Goal: Task Accomplishment & Management: Manage account settings

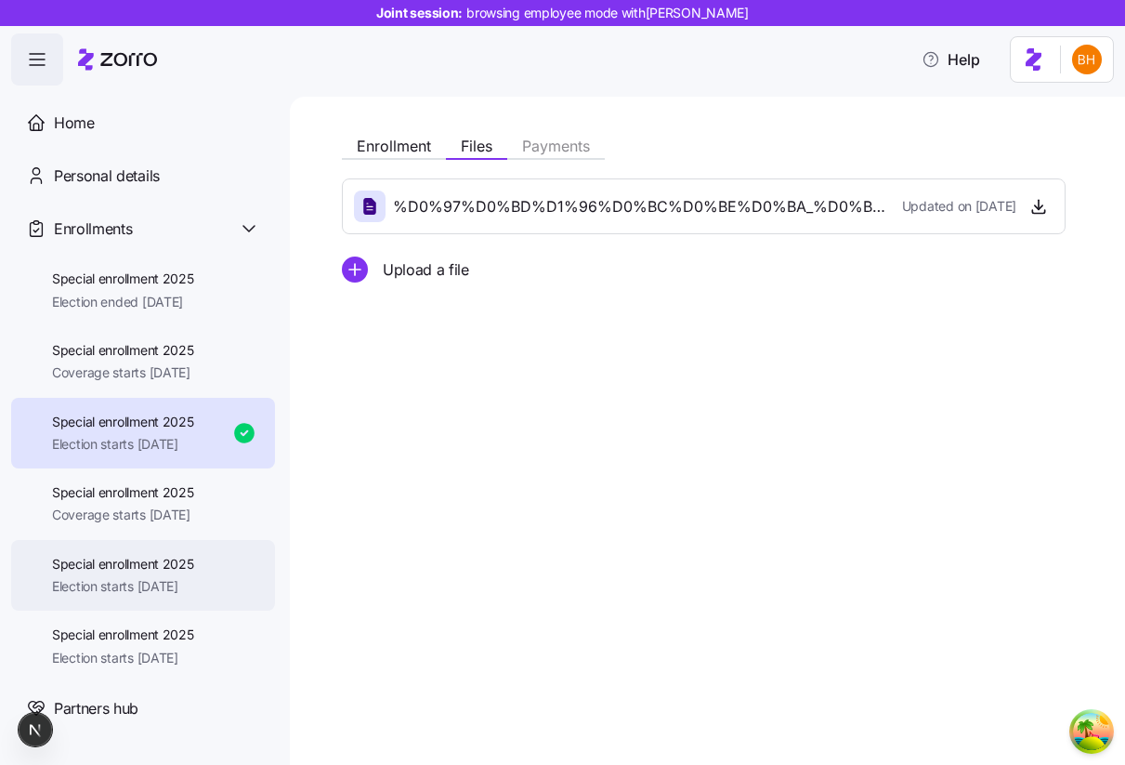
click at [175, 603] on div "Special enrollment 2025 Election starts [DATE]" at bounding box center [143, 576] width 264 height 72
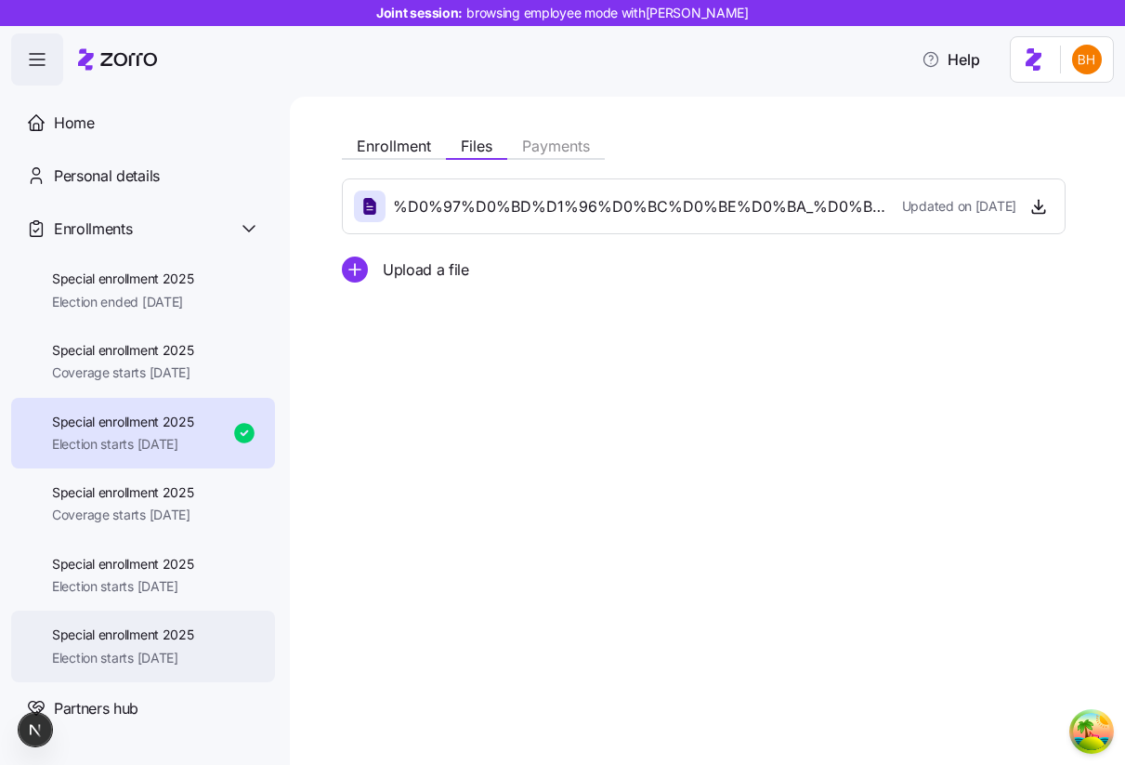
click at [164, 636] on span "Special enrollment 2025" at bounding box center [123, 634] width 142 height 19
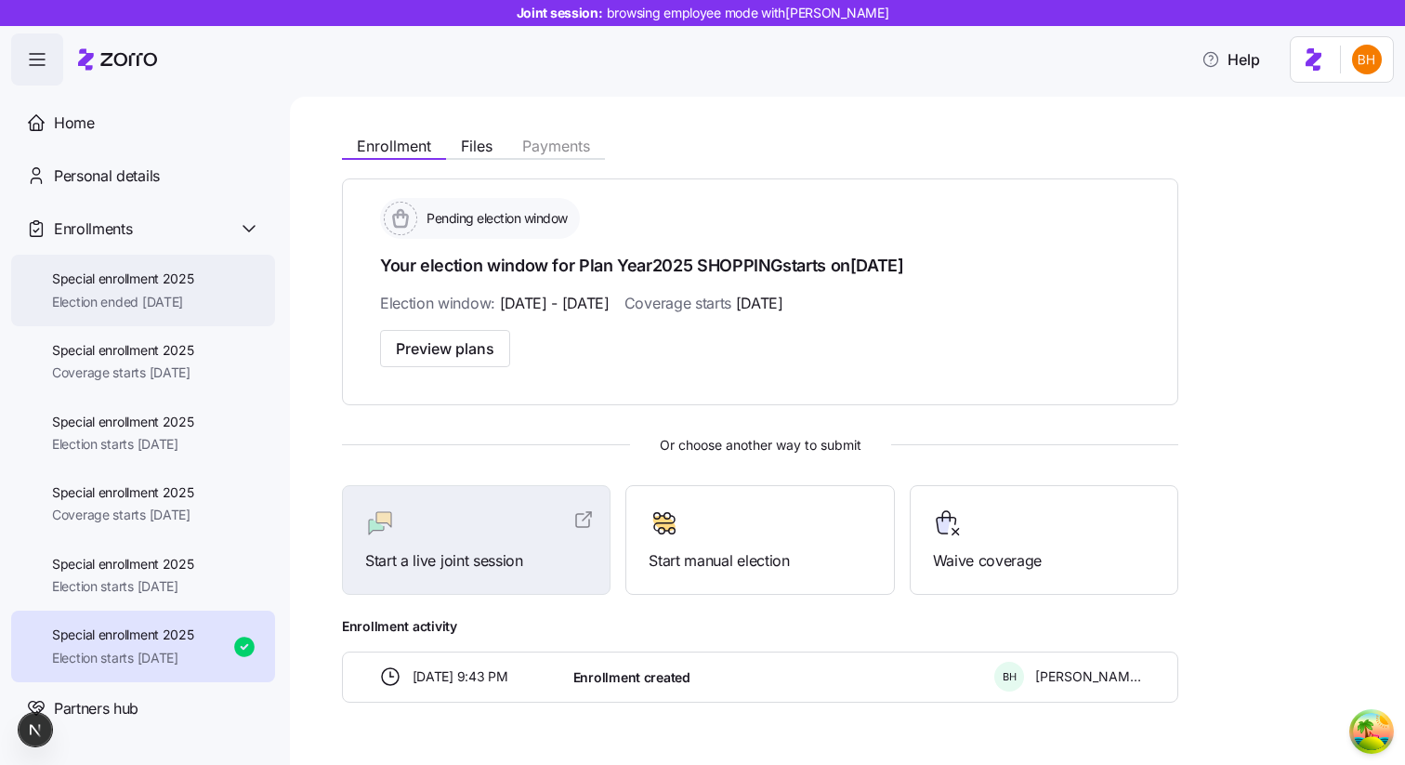
click at [153, 286] on span "Special enrollment 2025" at bounding box center [123, 278] width 142 height 19
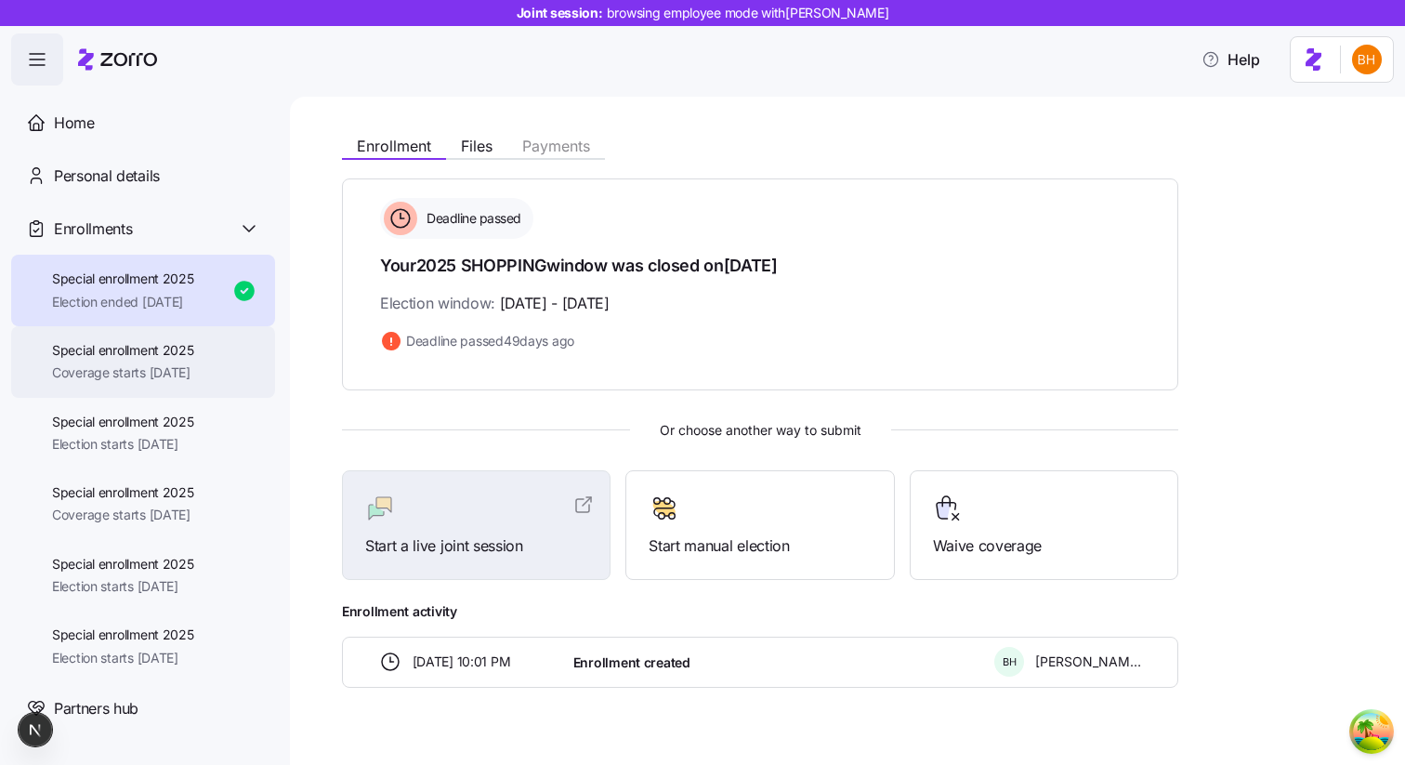
click at [150, 358] on span "Special enrollment 2025" at bounding box center [123, 350] width 142 height 19
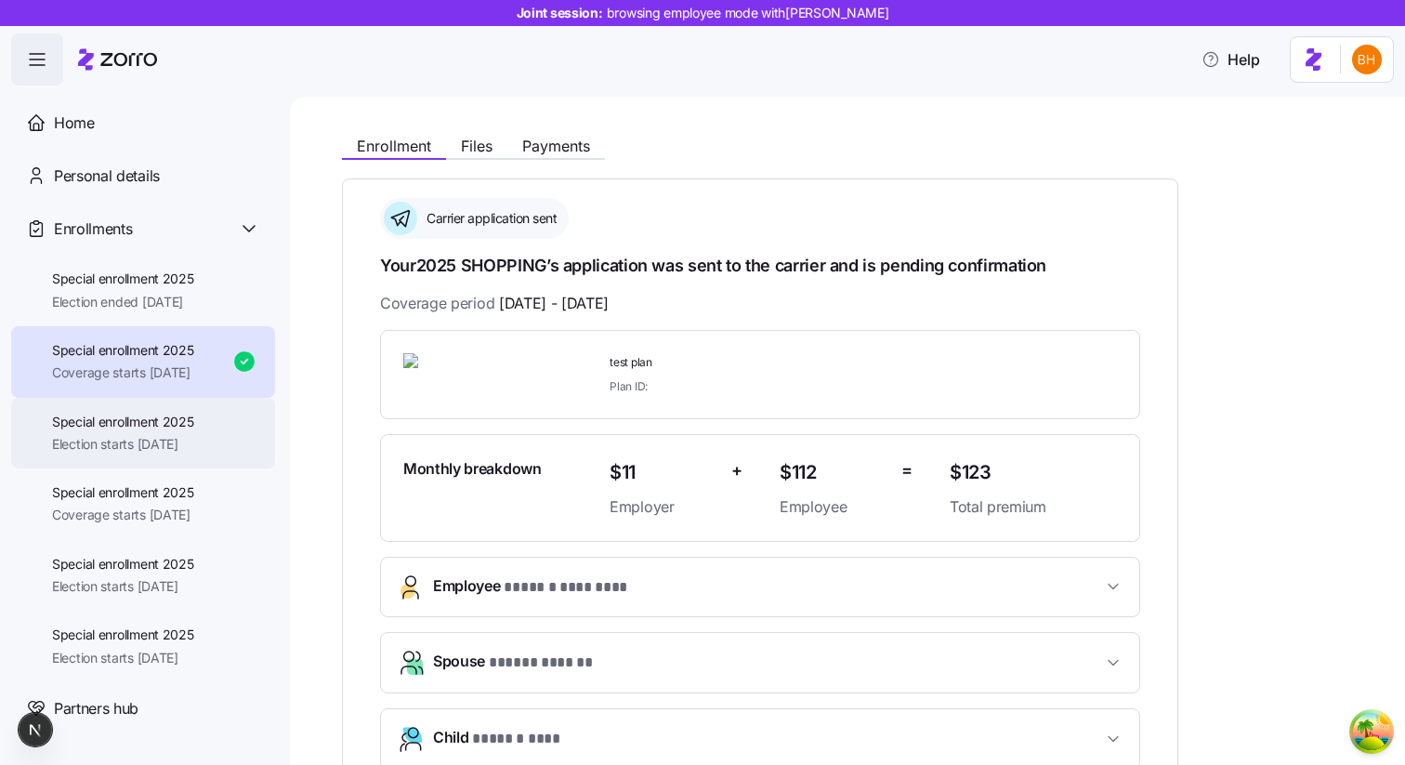
click at [142, 437] on span "Election starts [DATE]" at bounding box center [123, 444] width 142 height 19
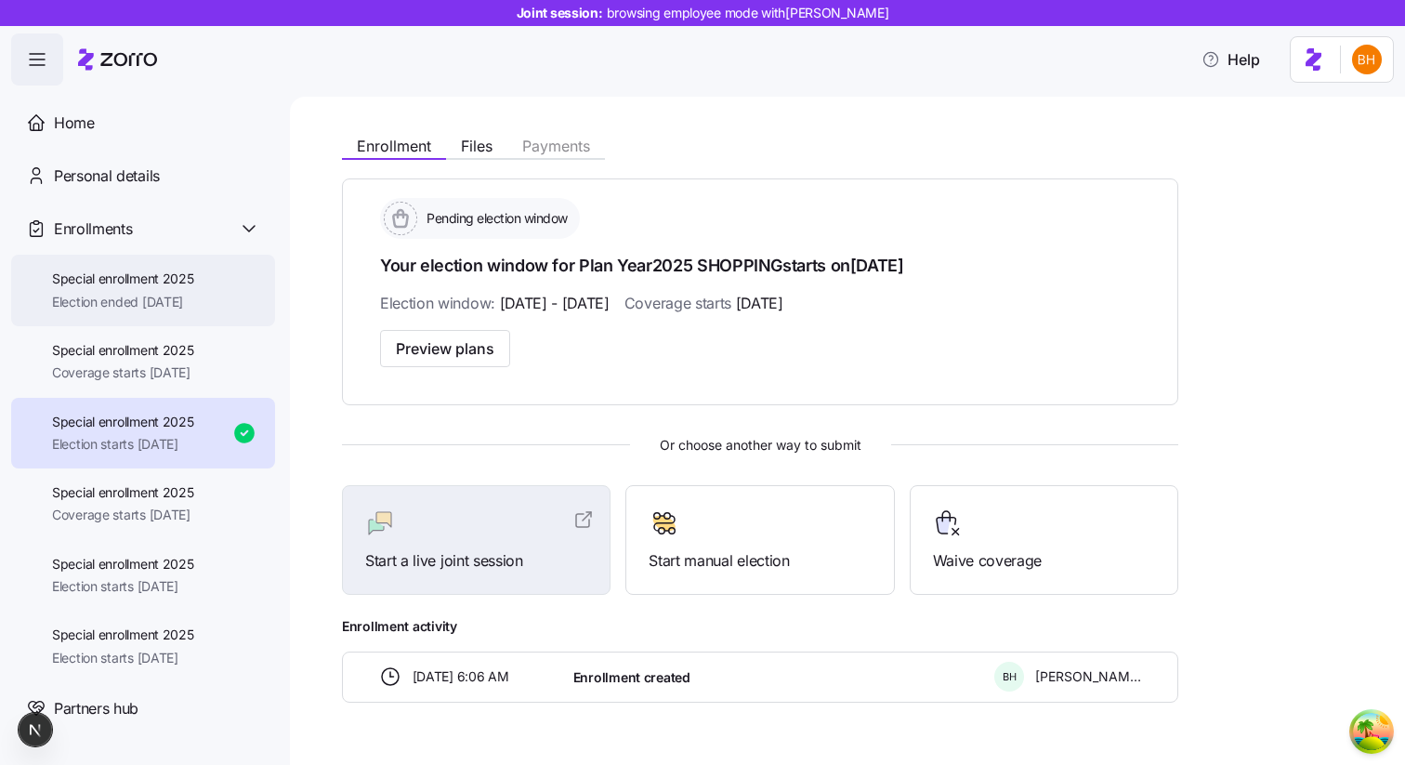
click at [170, 311] on div "Special enrollment 2025 Election ended [DATE]" at bounding box center [143, 291] width 264 height 72
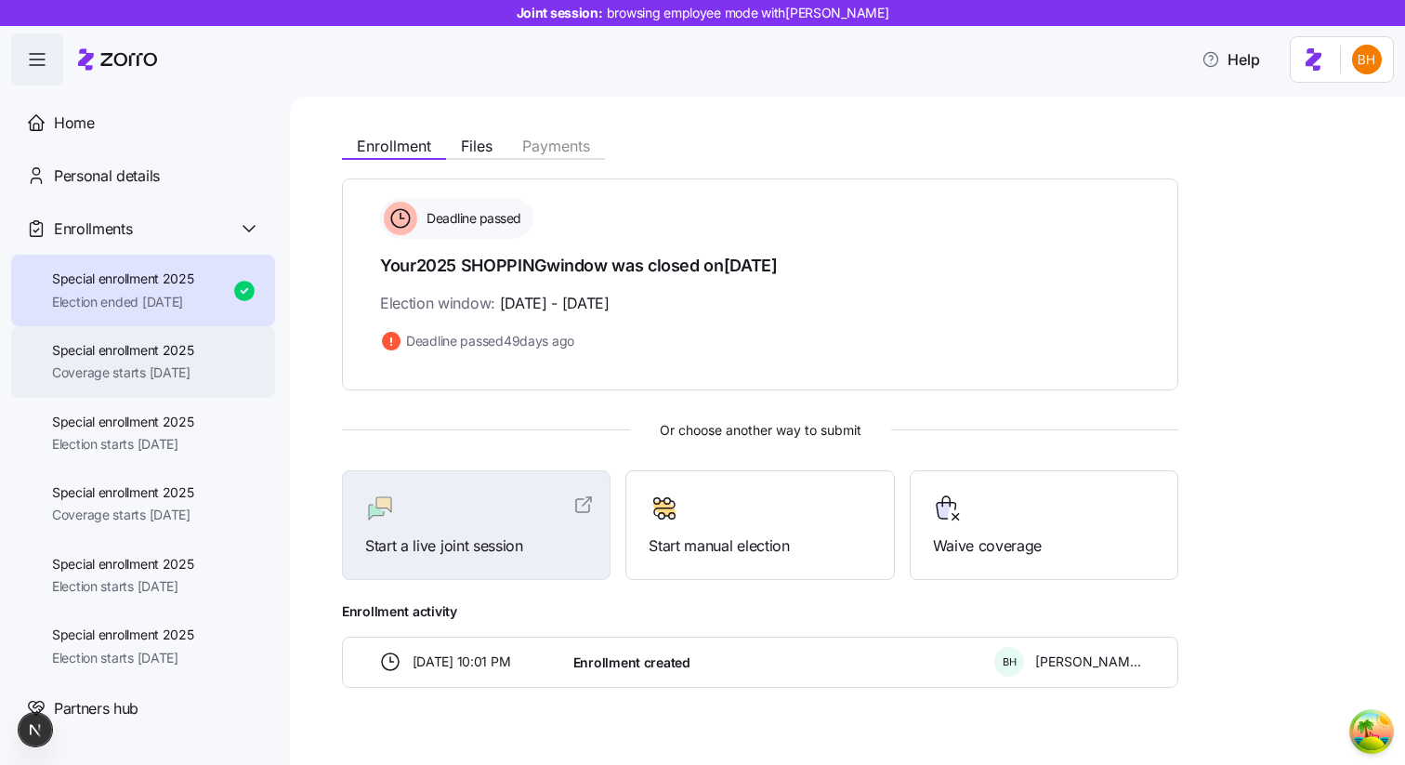
click at [202, 382] on div "Special enrollment 2025 Coverage starts [DATE]" at bounding box center [143, 362] width 264 height 72
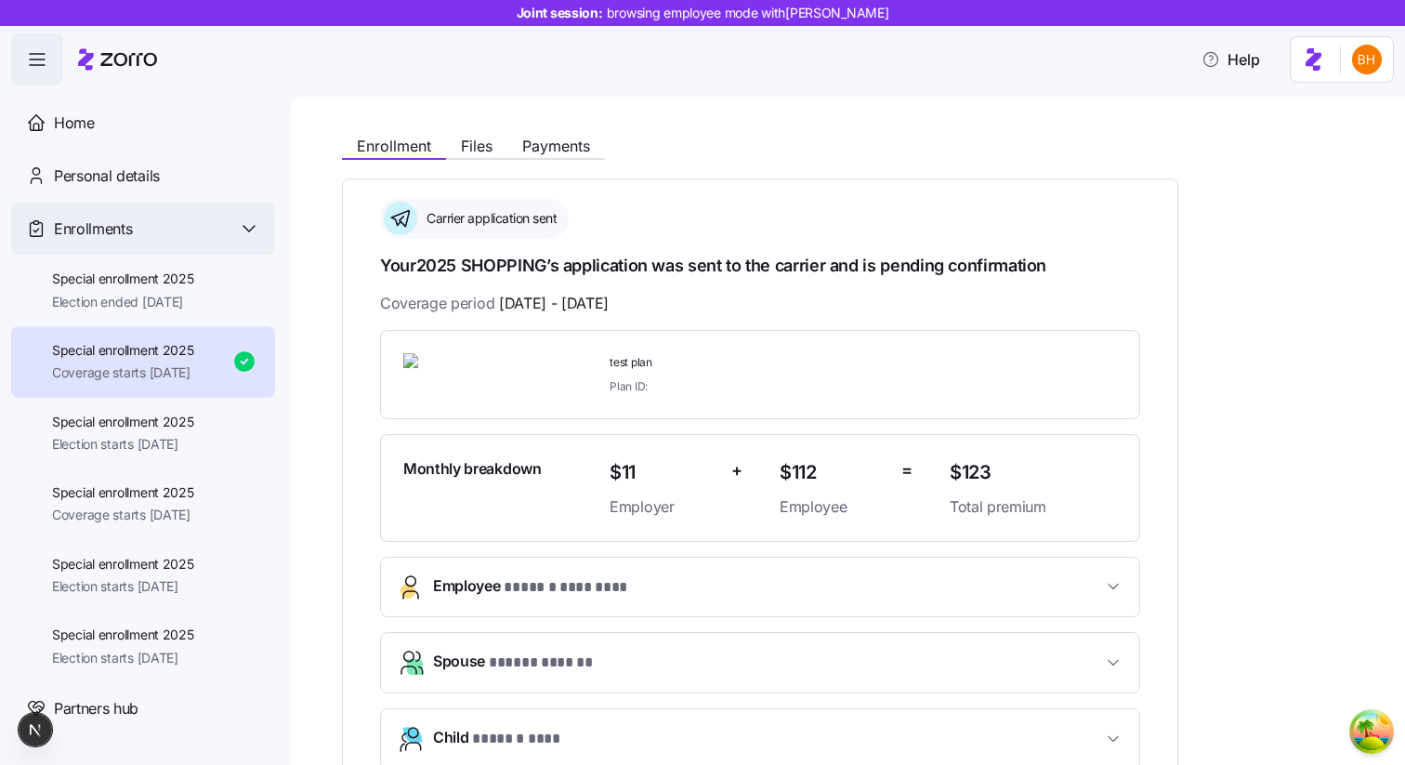
click at [222, 250] on div "Enrollments" at bounding box center [143, 229] width 264 height 53
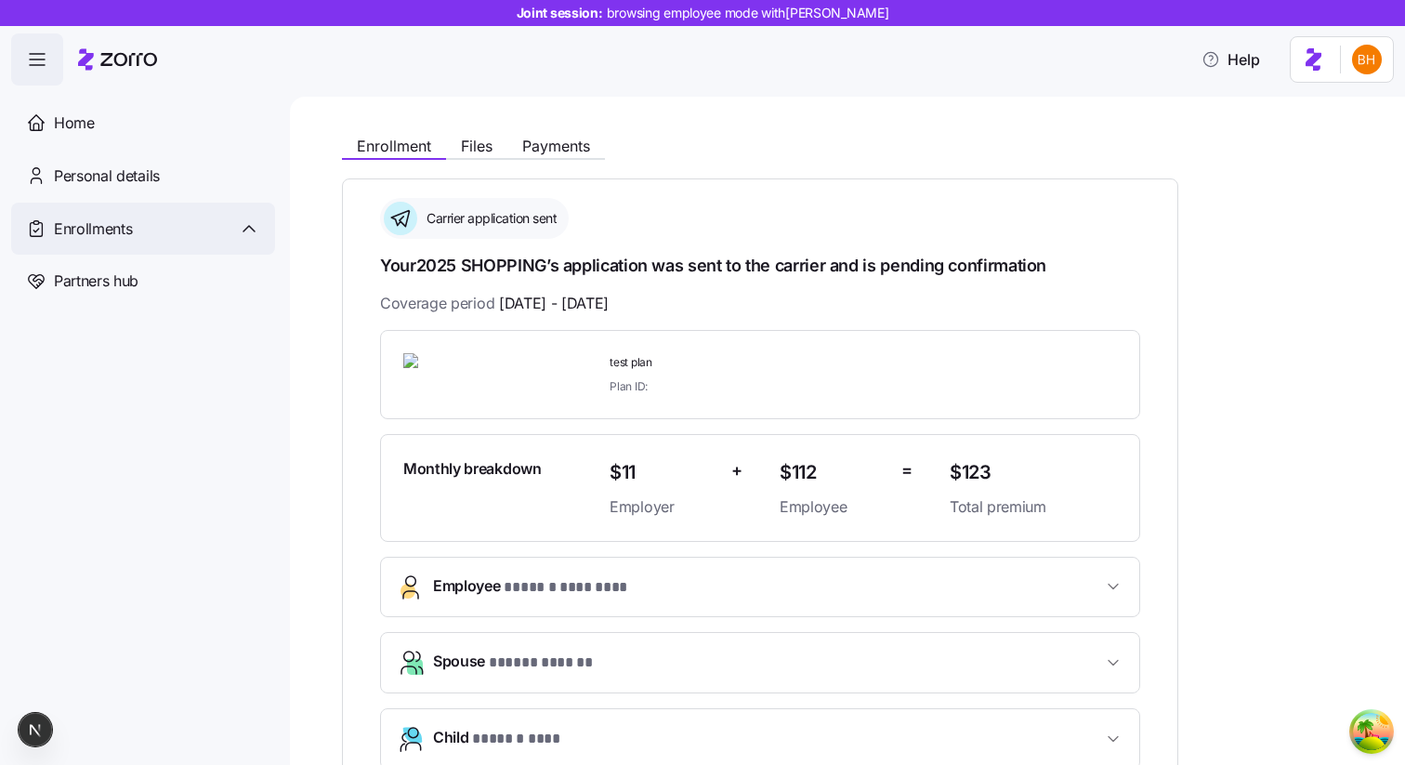
click at [222, 250] on div "Enrollments" at bounding box center [143, 229] width 264 height 53
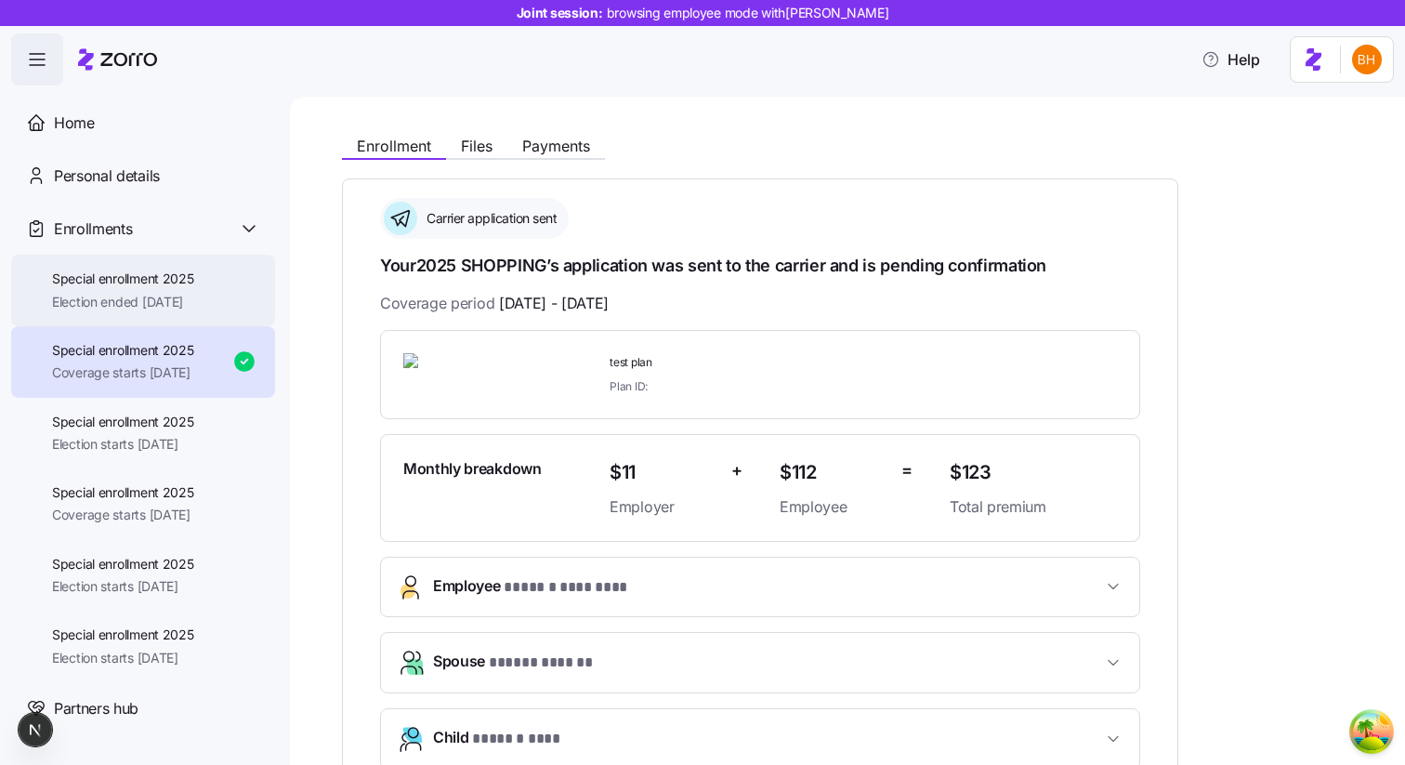
click at [194, 274] on span "Special enrollment 2025" at bounding box center [123, 278] width 142 height 19
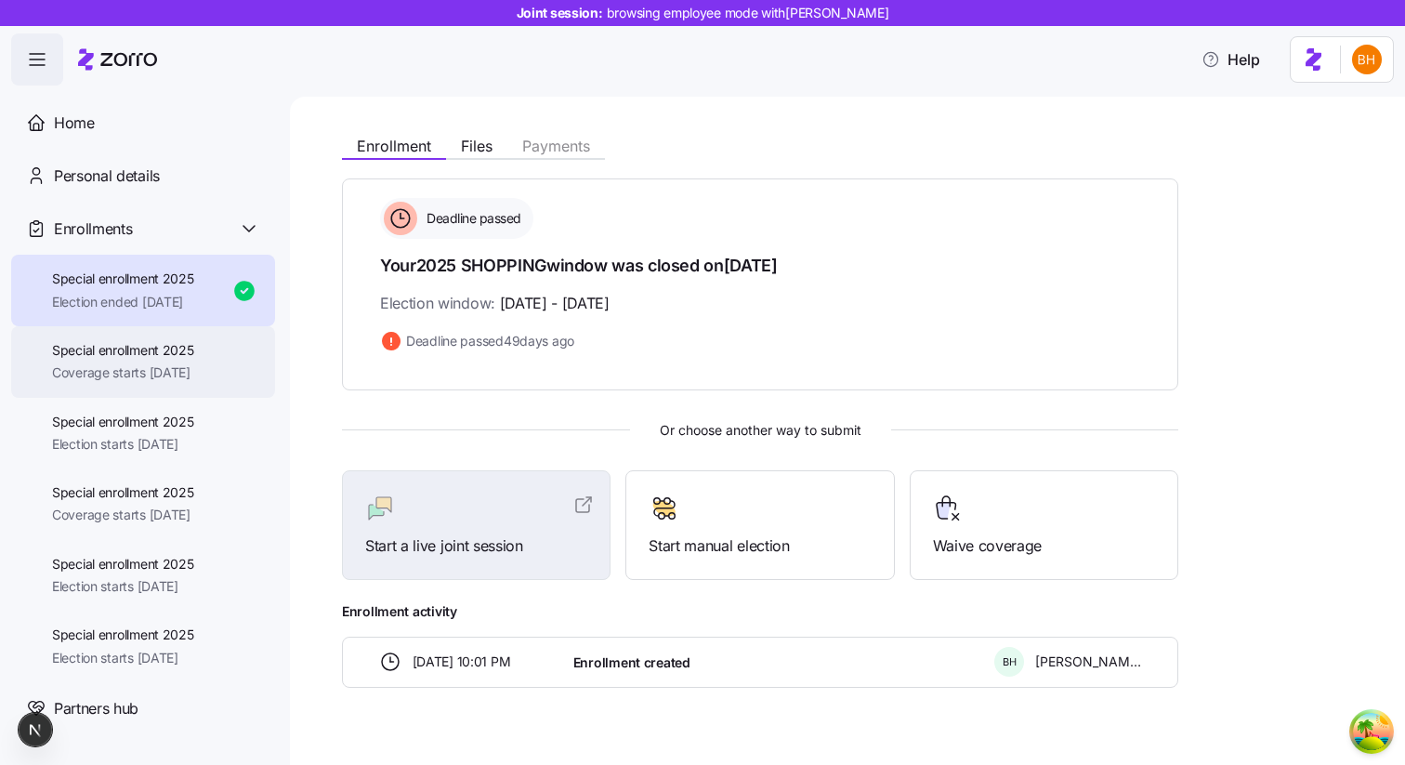
click at [188, 359] on span "Special enrollment 2025" at bounding box center [123, 350] width 142 height 19
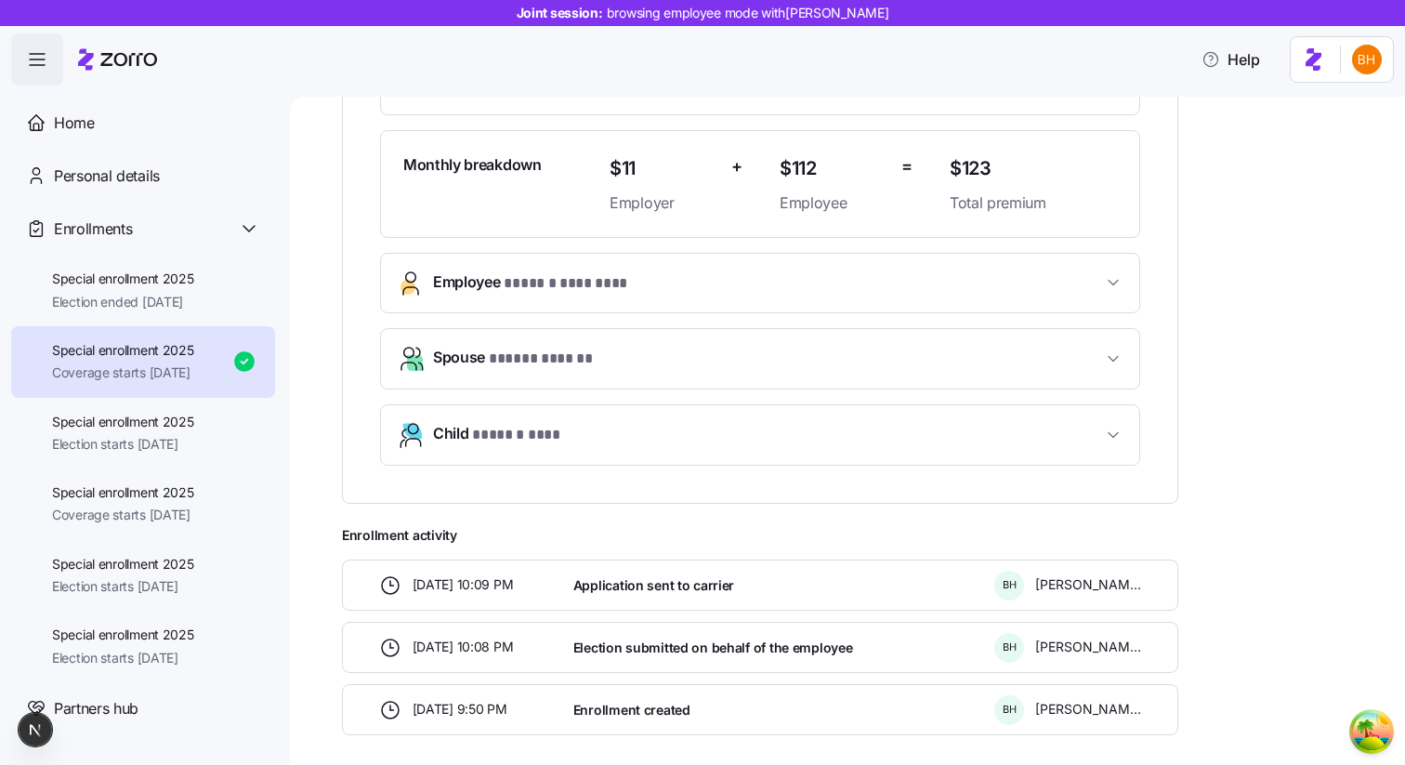
scroll to position [311, 0]
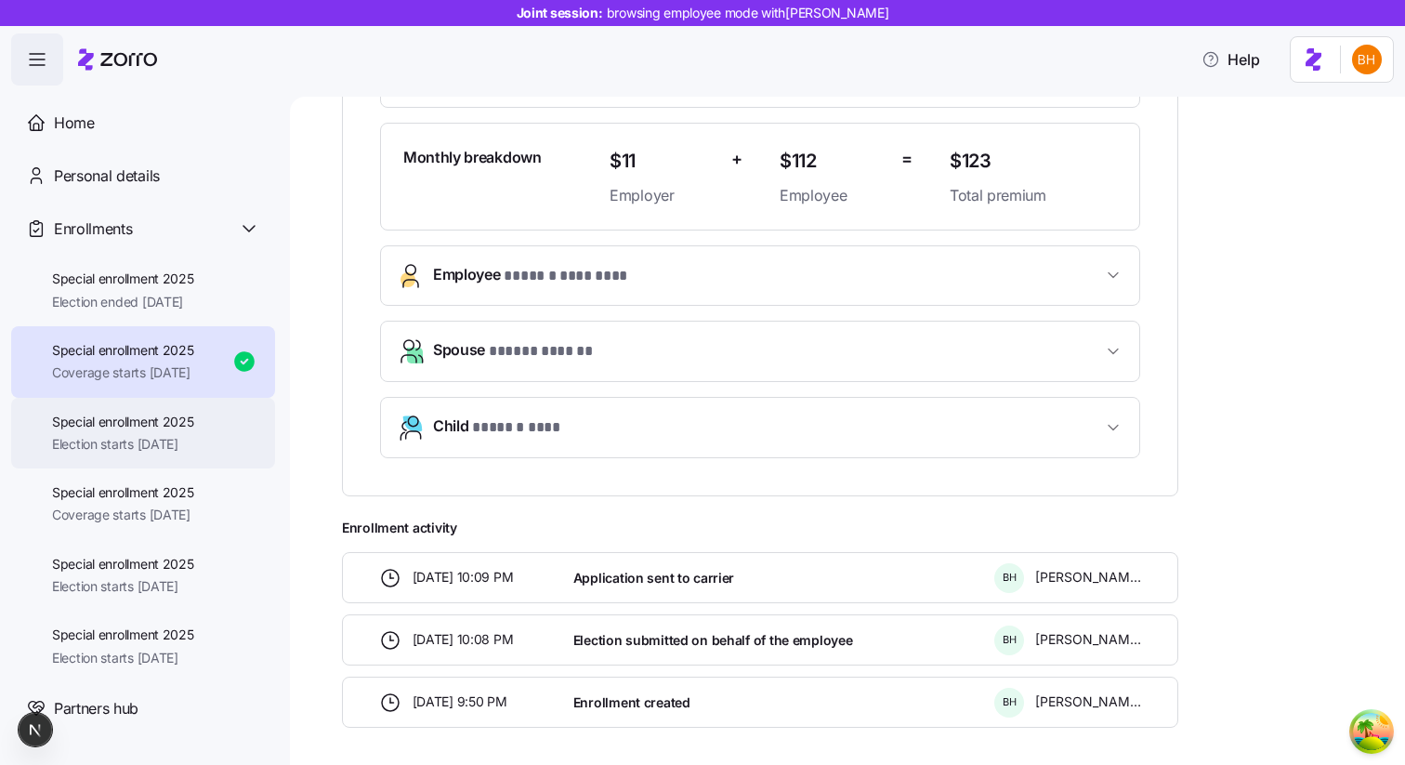
click at [121, 427] on span "Special enrollment 2025" at bounding box center [123, 422] width 142 height 19
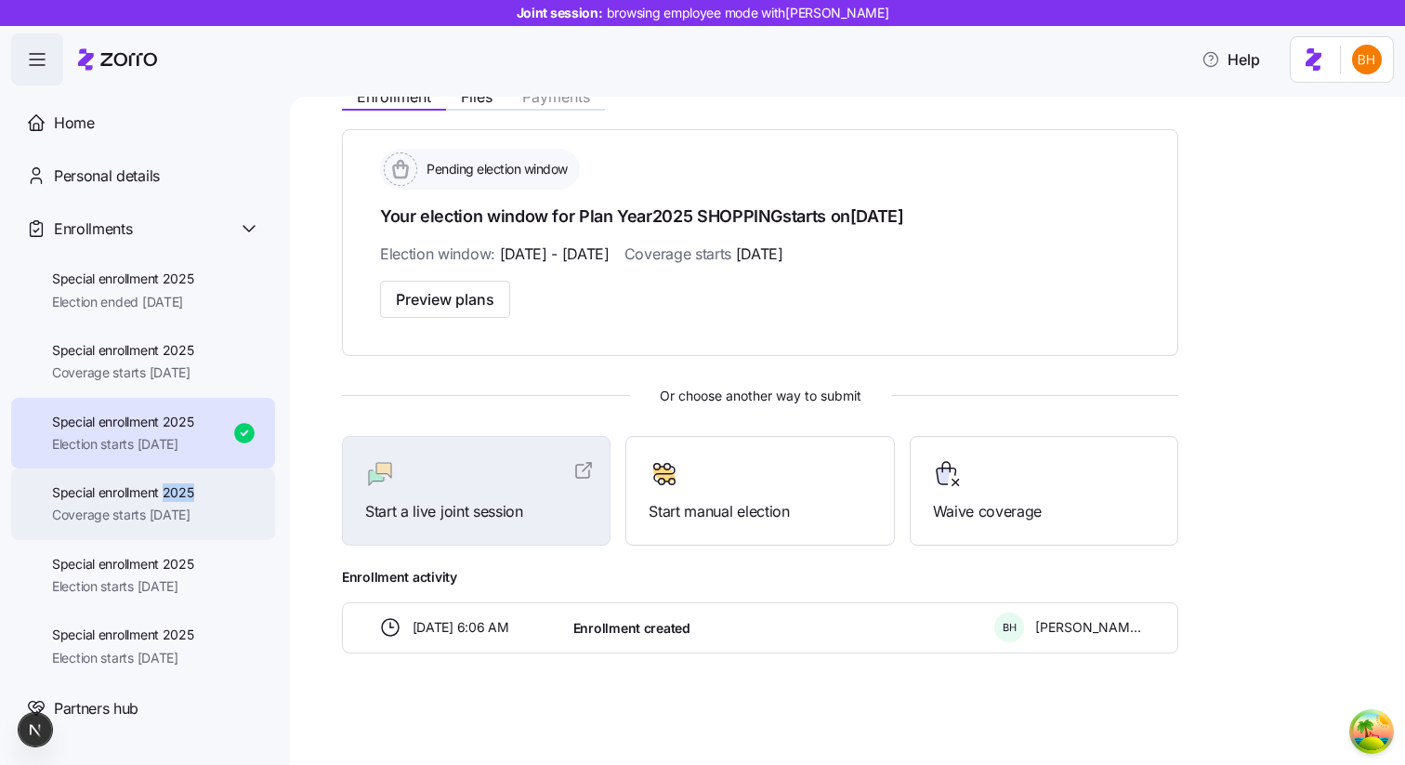
click at [163, 502] on div "Special enrollment 2025 Coverage starts [DATE]" at bounding box center [123, 504] width 142 height 42
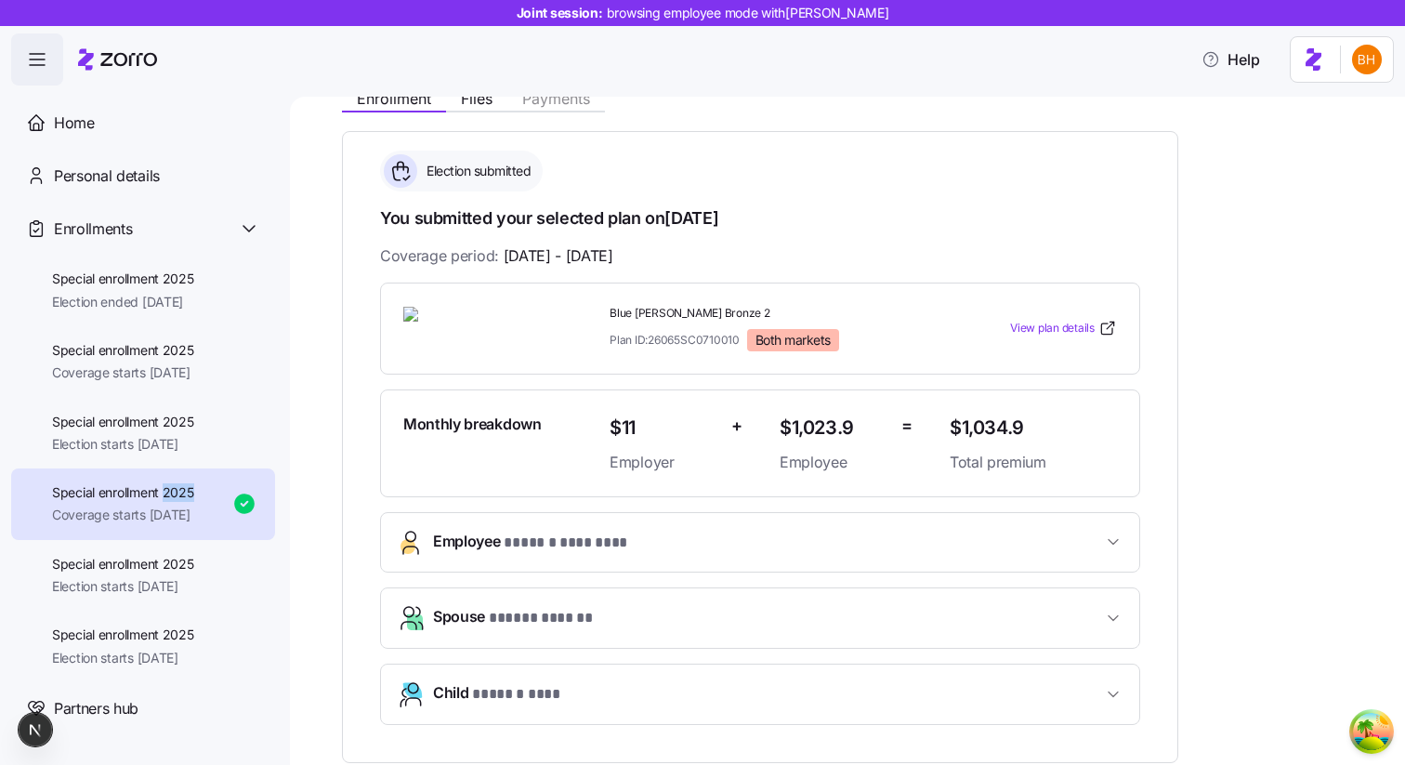
scroll to position [67, 0]
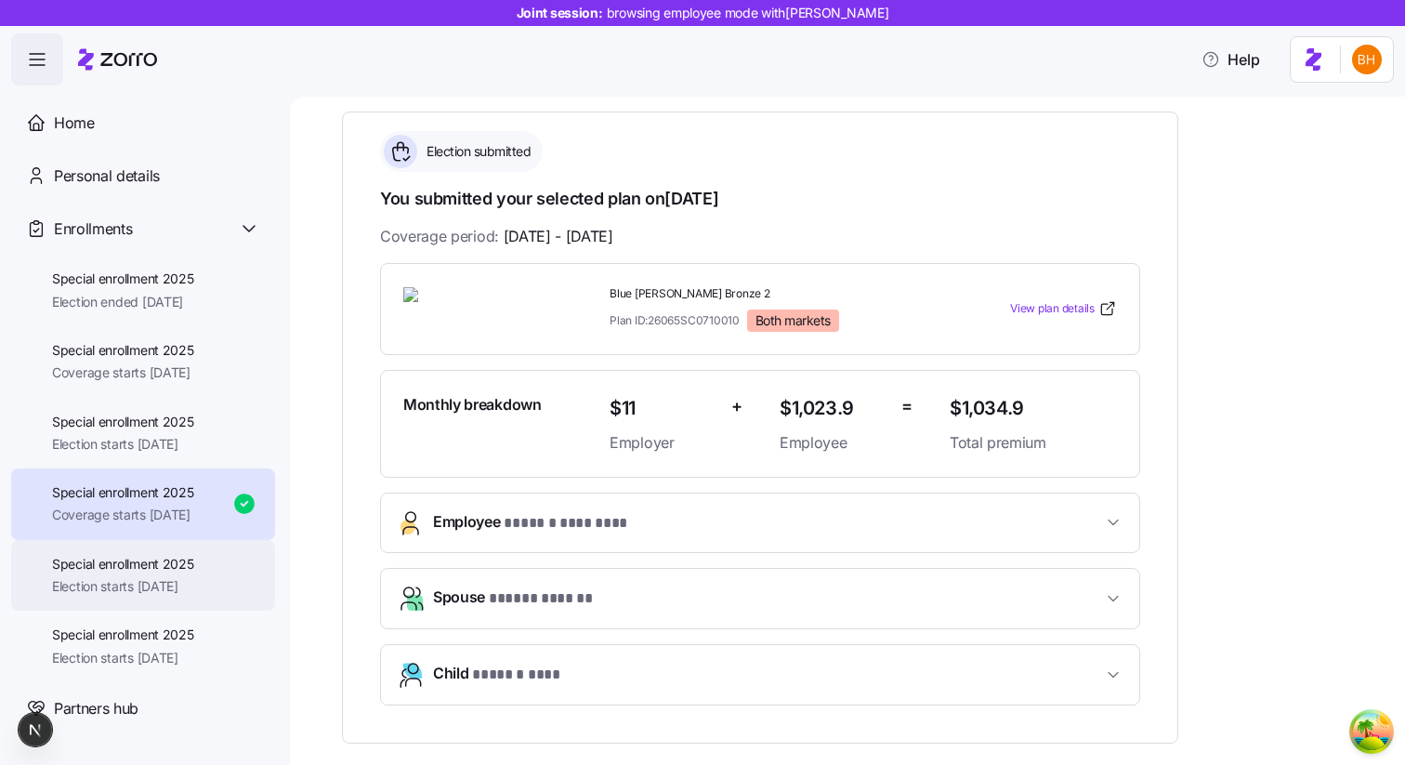
click at [194, 572] on span "Special enrollment 2025" at bounding box center [123, 564] width 142 height 19
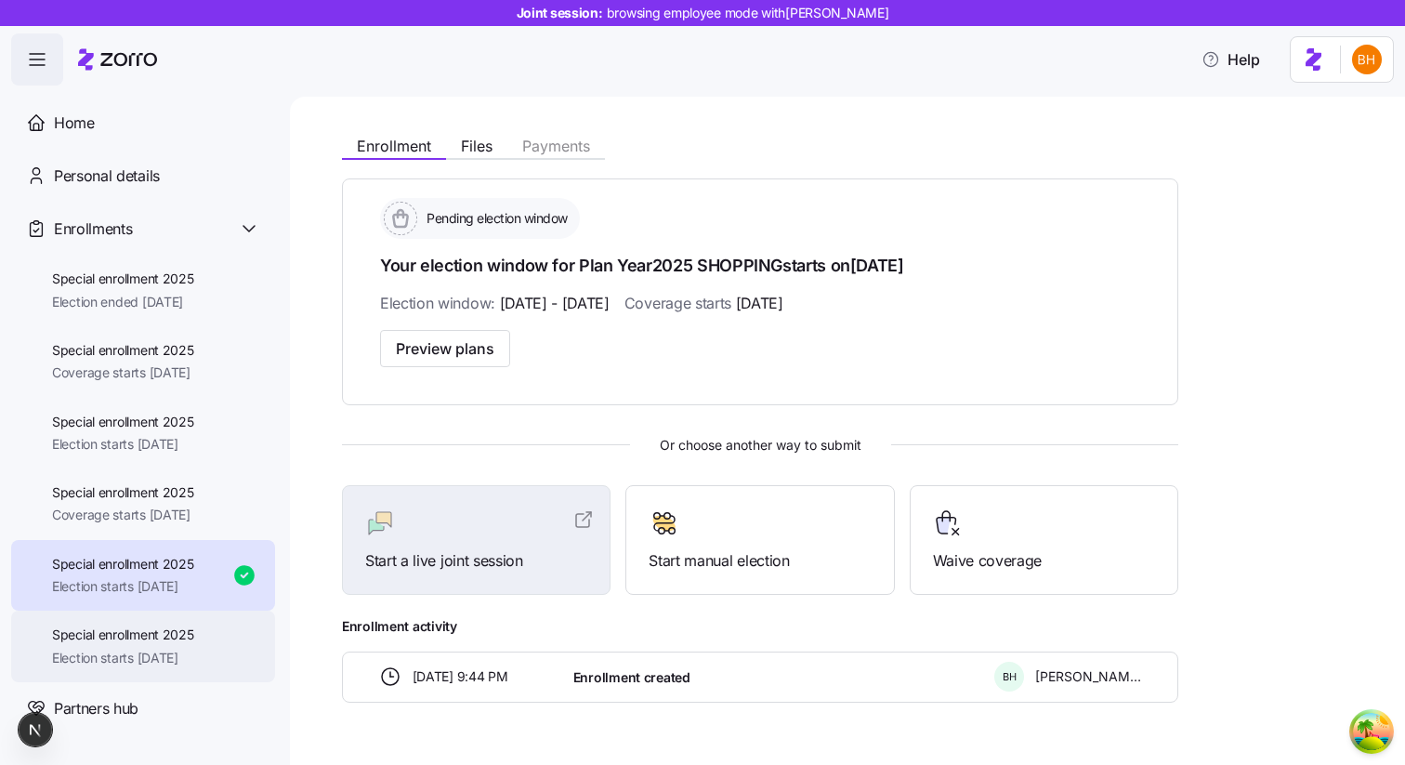
click at [164, 638] on span "Special enrollment 2025" at bounding box center [123, 634] width 142 height 19
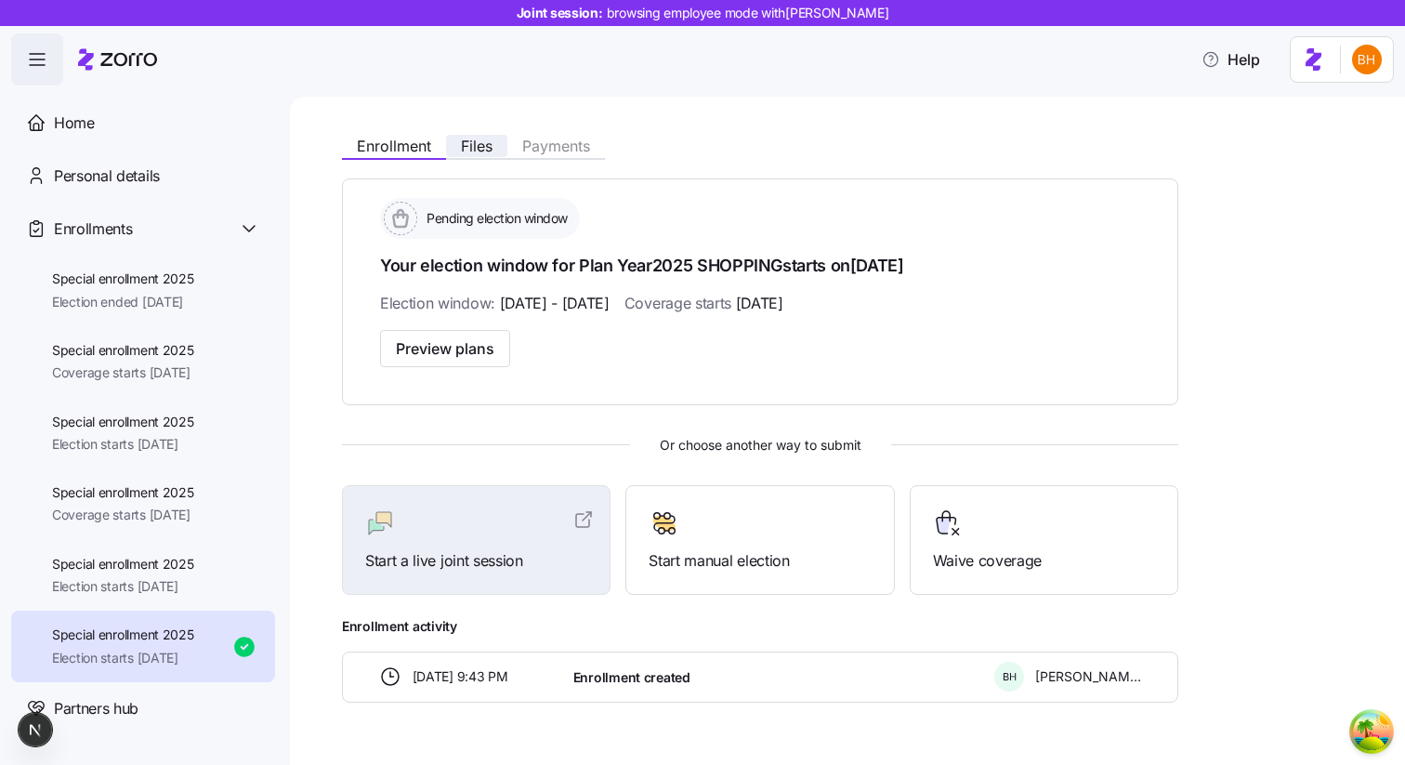
click at [466, 155] on button "Files" at bounding box center [476, 146] width 61 height 22
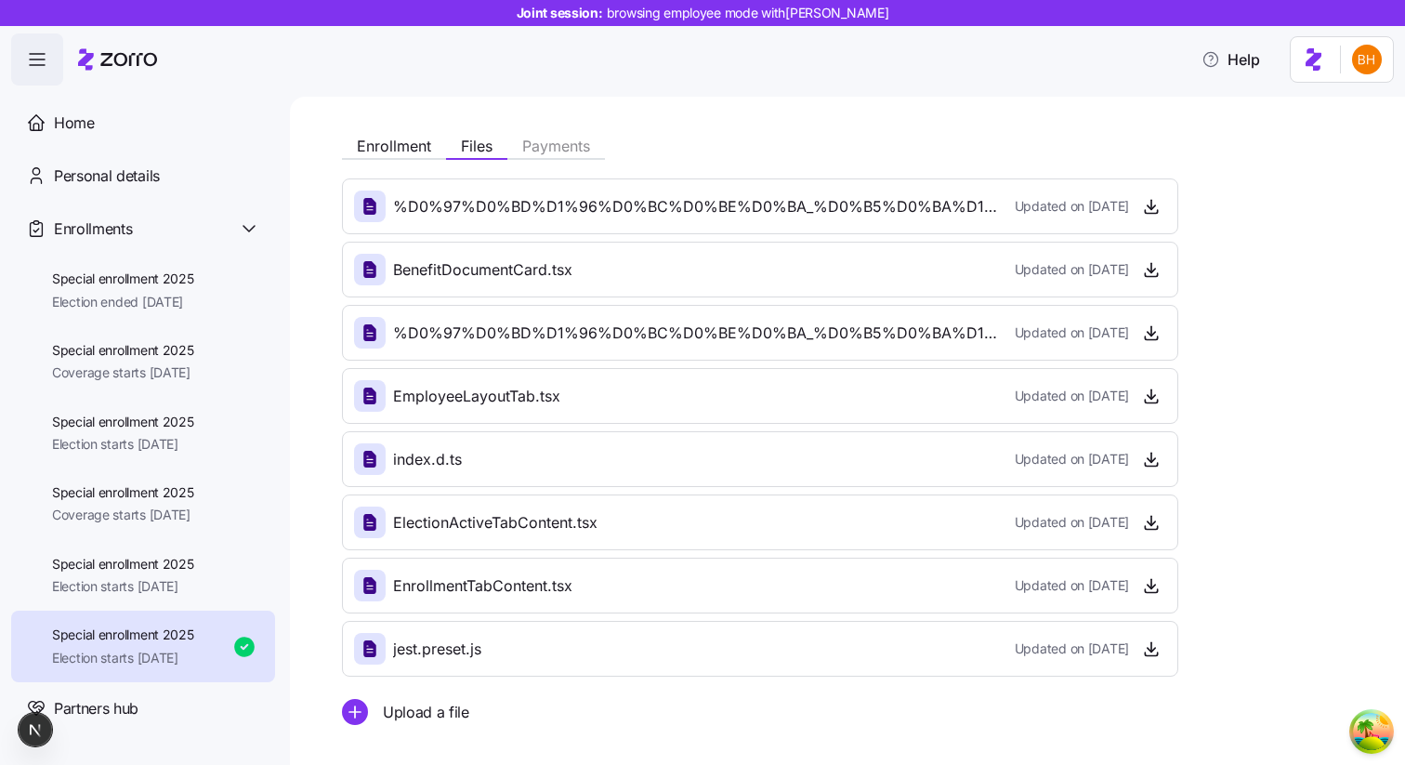
scroll to position [72, 0]
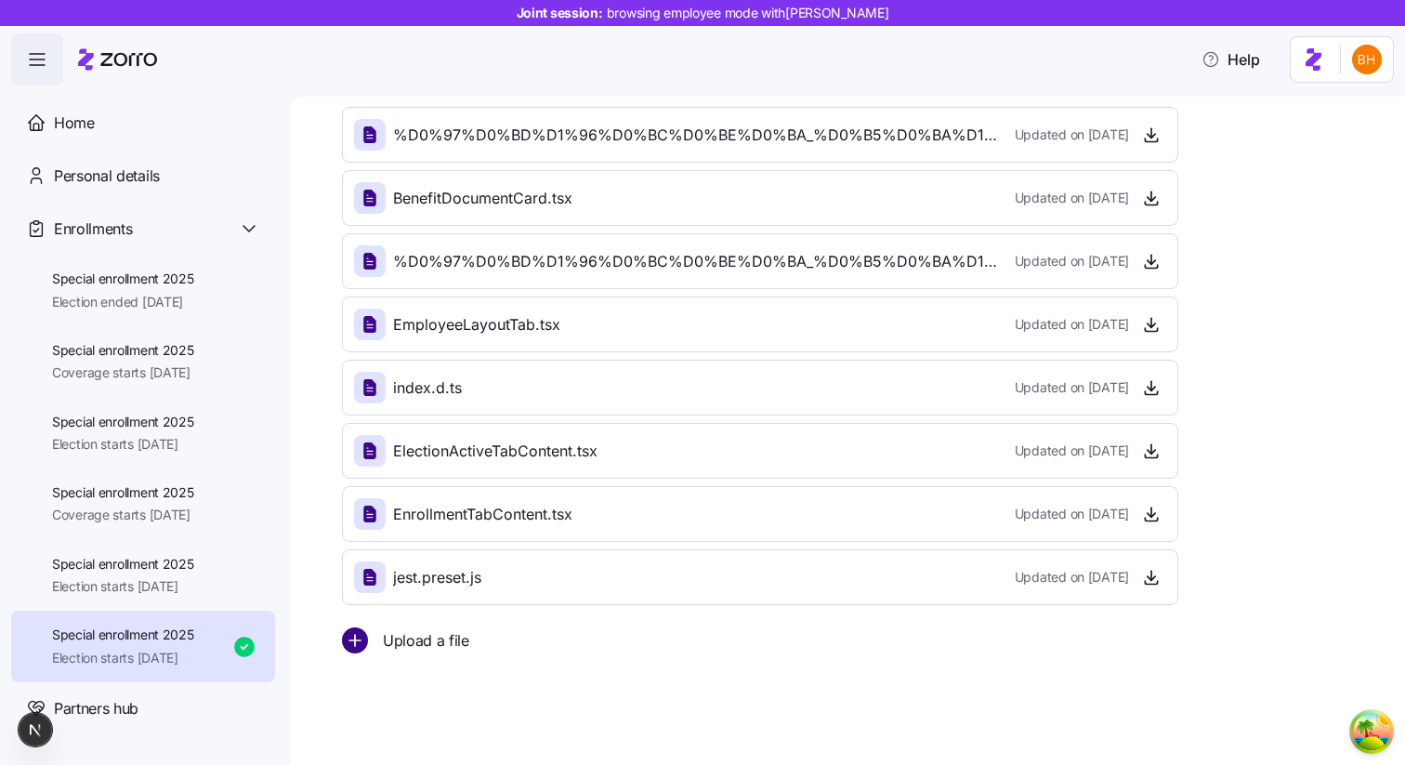
click at [359, 646] on circle "add icon" at bounding box center [355, 640] width 24 height 24
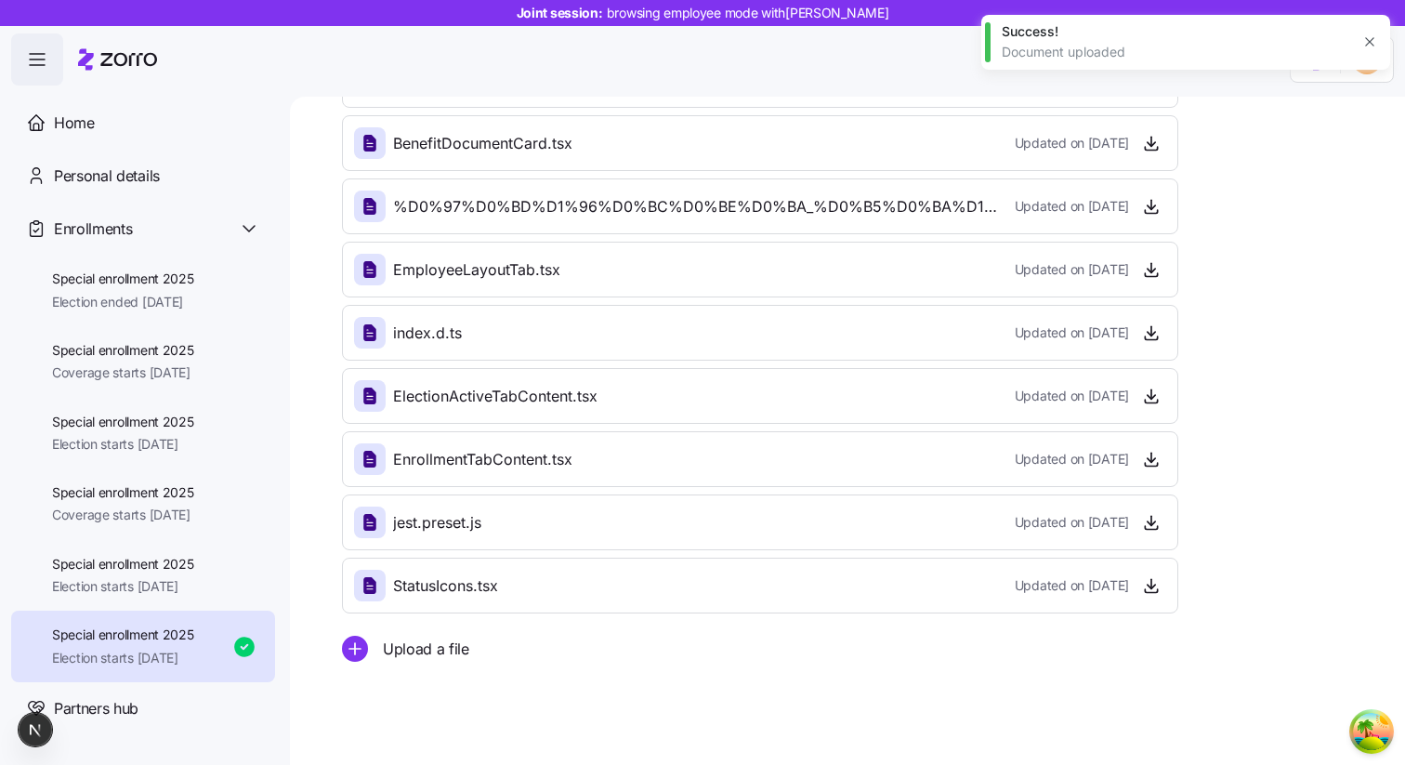
scroll to position [135, 0]
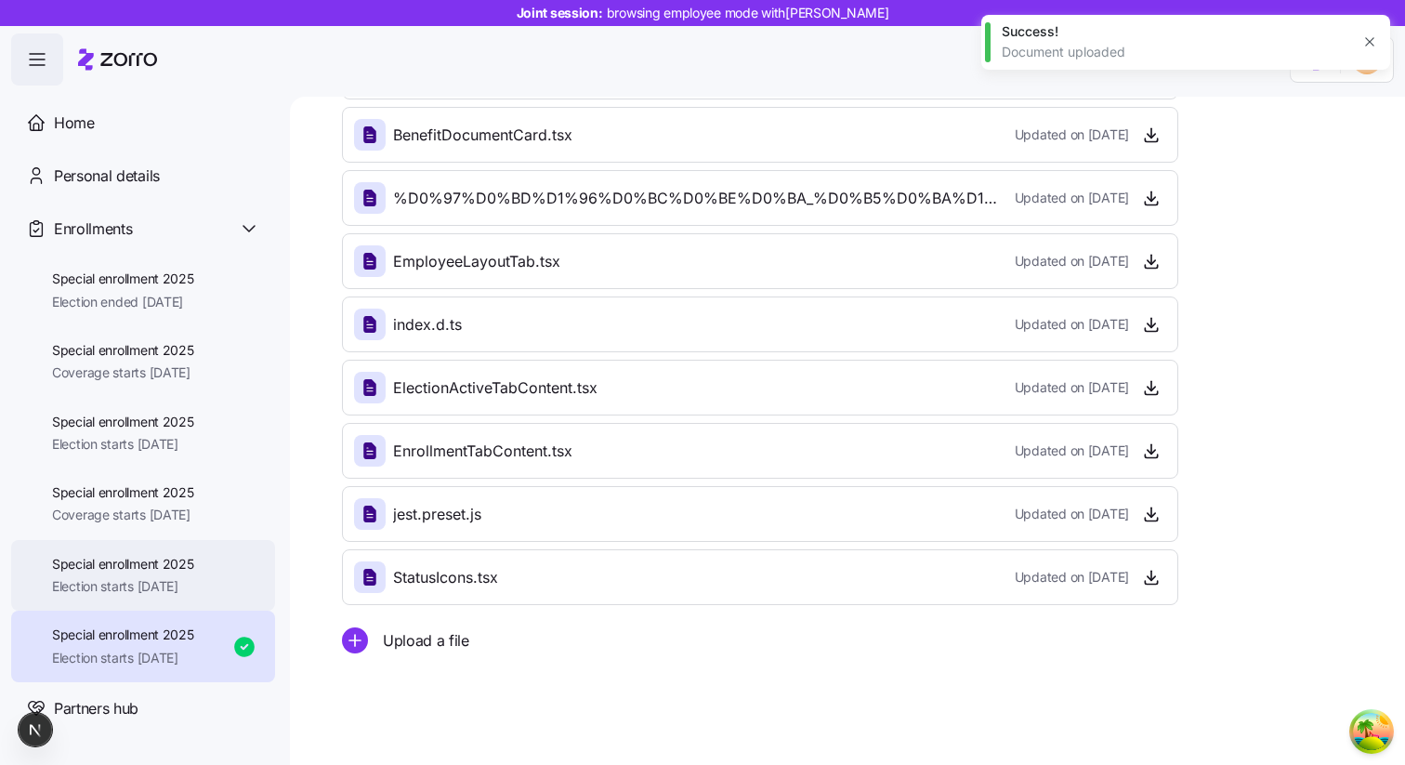
click at [204, 551] on div "Special enrollment 2025 Election starts [DATE]" at bounding box center [143, 576] width 264 height 72
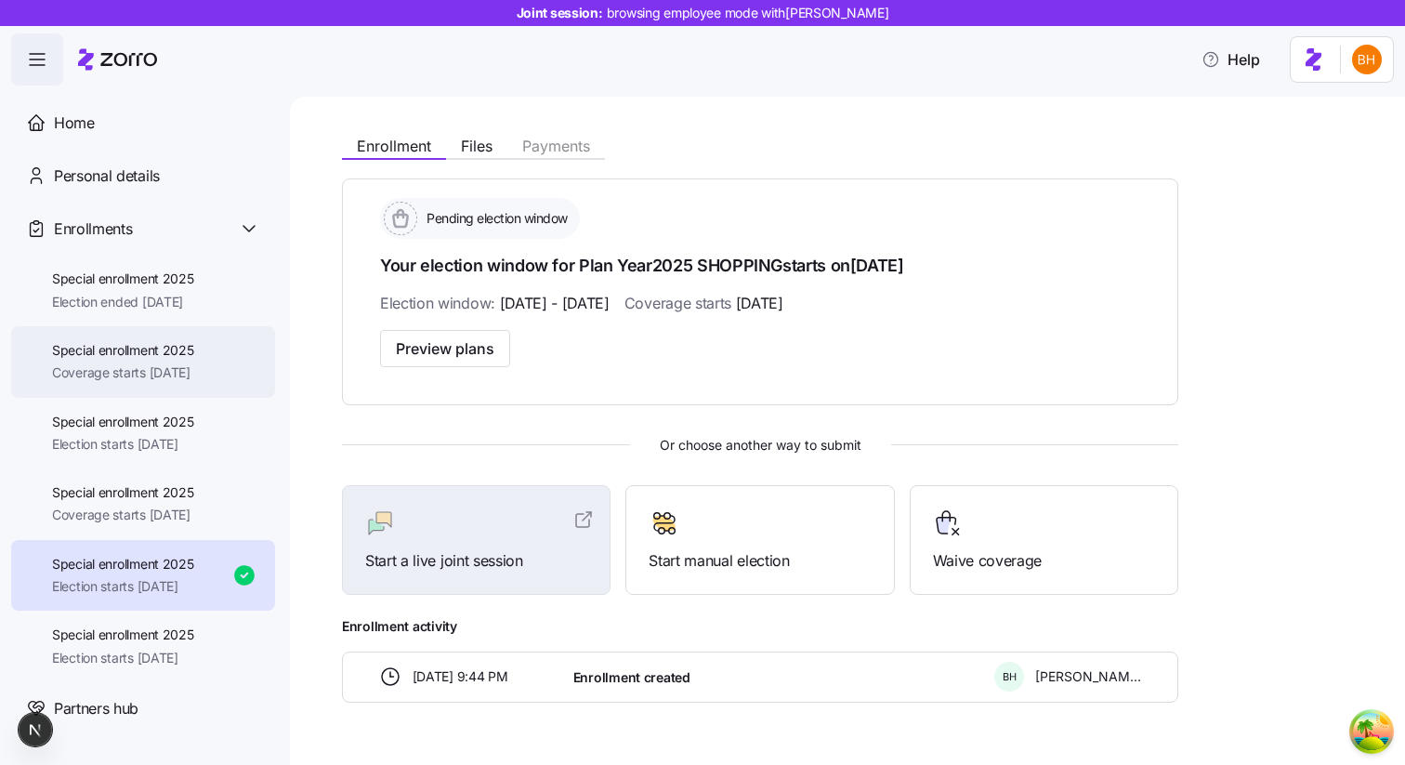
click at [170, 372] on span "Coverage starts [DATE]" at bounding box center [123, 372] width 142 height 19
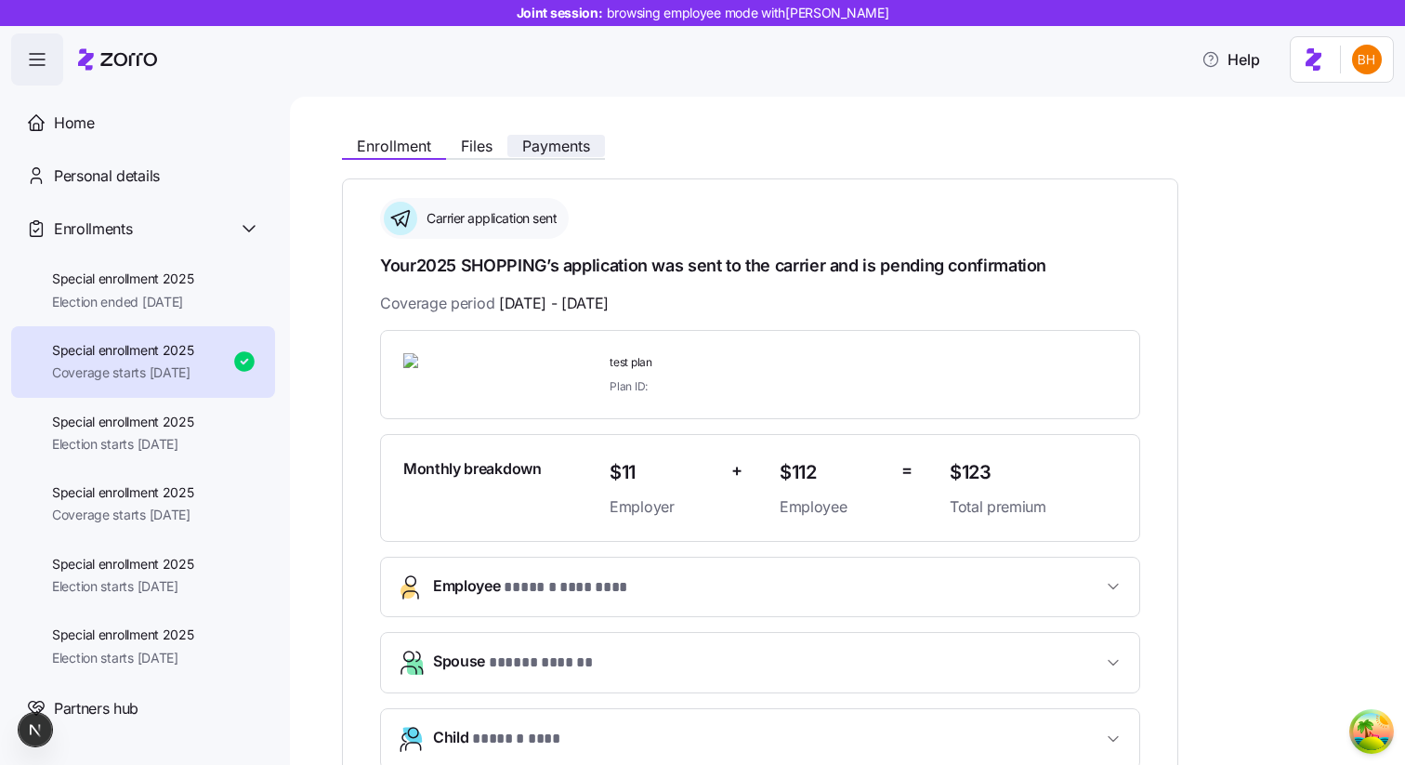
click at [551, 150] on span "Payments" at bounding box center [556, 145] width 68 height 15
click at [551, 147] on span "Payments" at bounding box center [556, 145] width 68 height 15
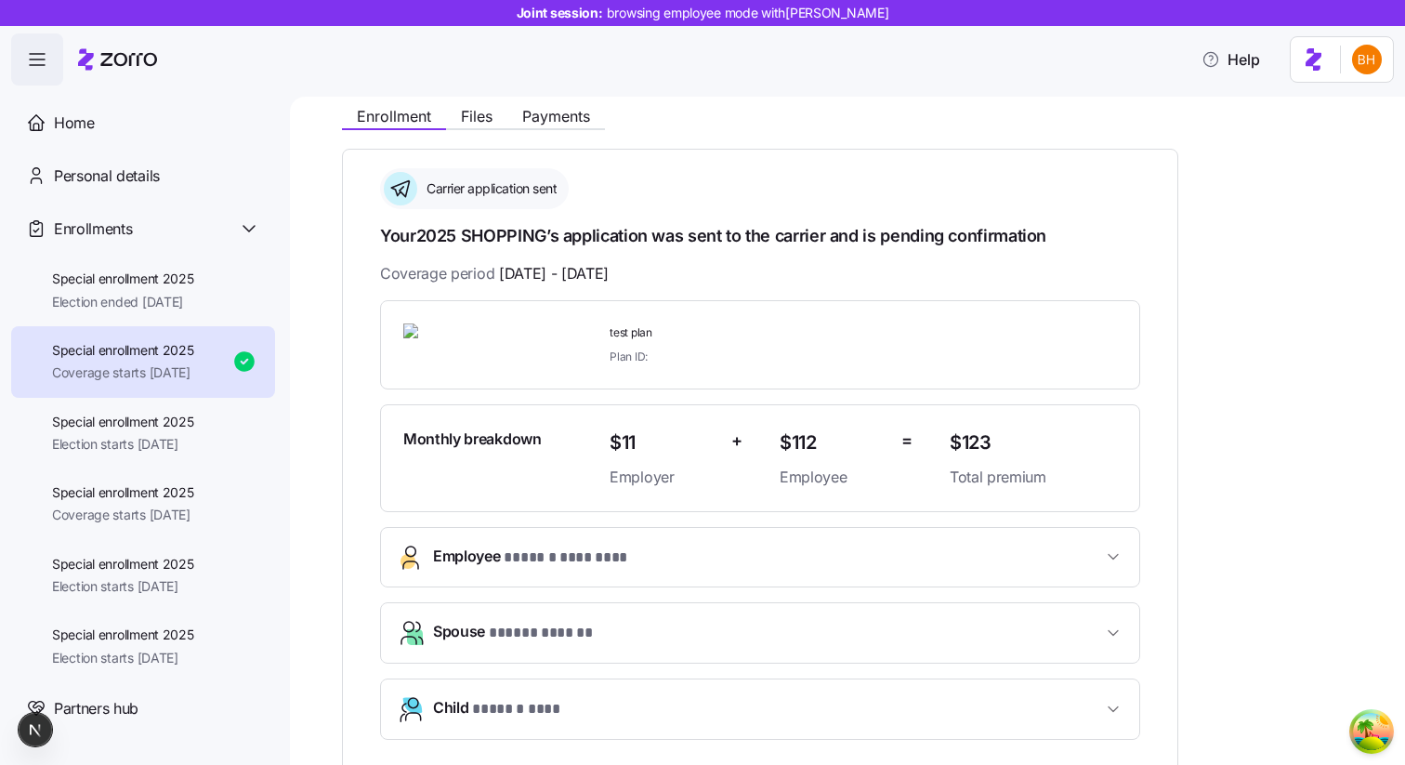
scroll to position [43, 0]
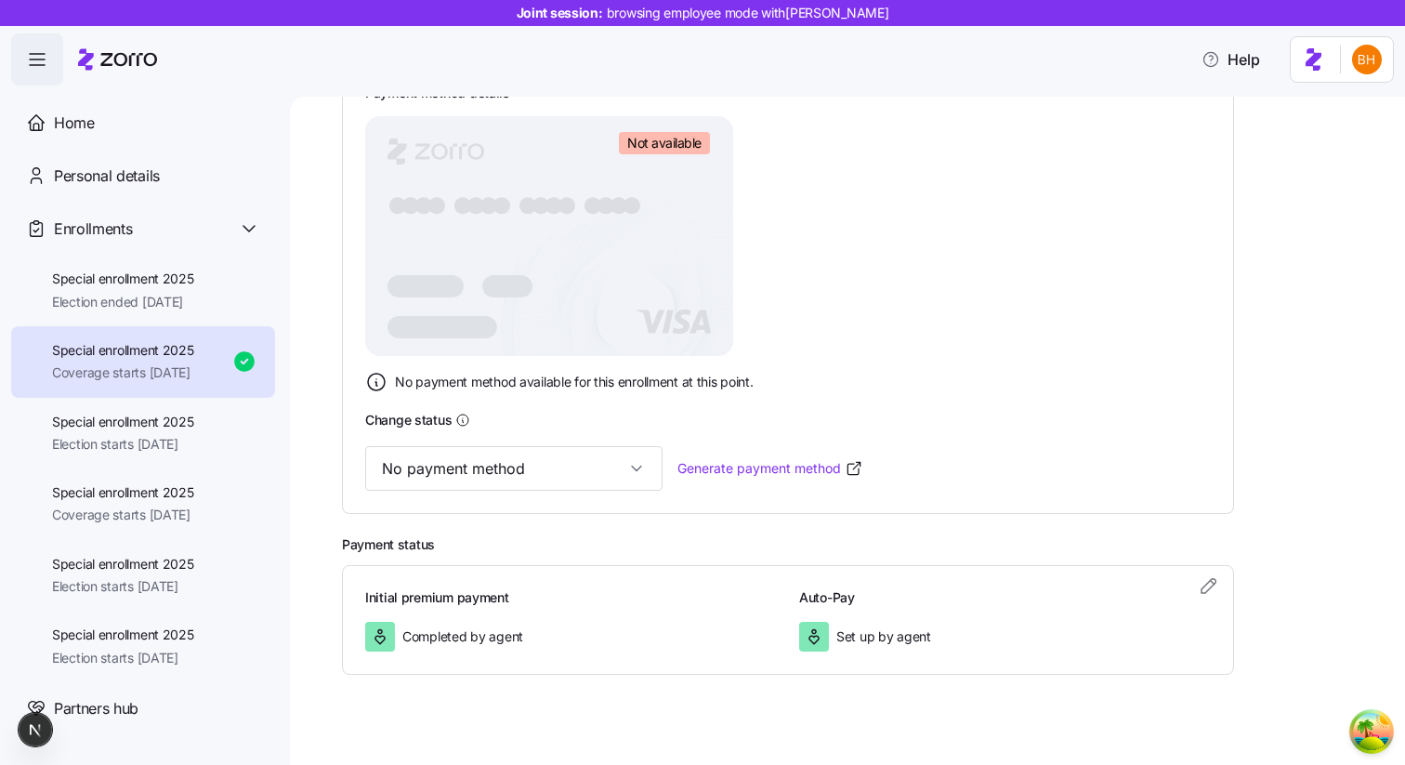
scroll to position [145, 0]
